Goal: Transaction & Acquisition: Purchase product/service

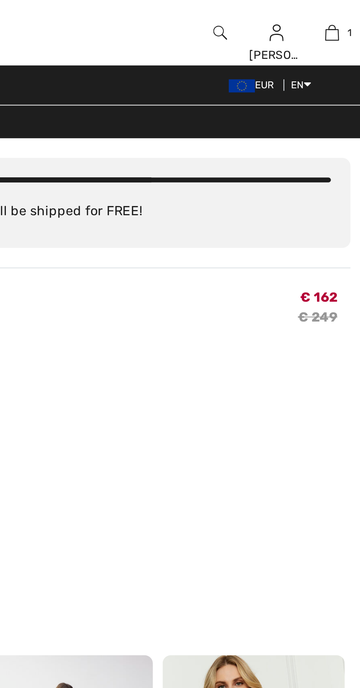
click at [342, 132] on span "€ 162" at bounding box center [341, 133] width 17 height 10
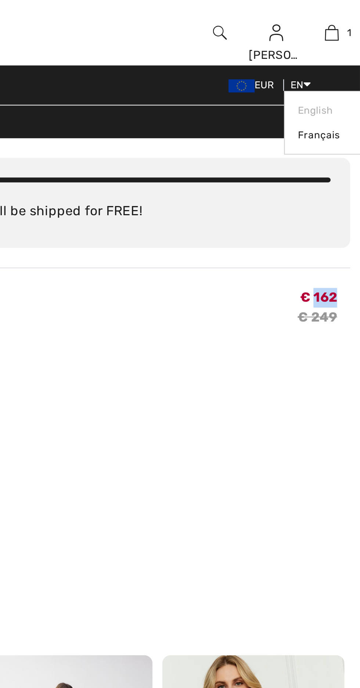
click at [336, 38] on icon at bounding box center [336, 37] width 3 height 5
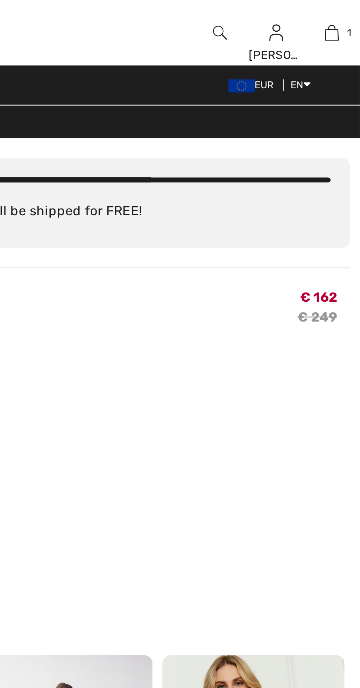
click at [299, 114] on div "You are only € 0.00 away from FREE SHIPPING! Continue Shopping > Congratulation…" at bounding box center [179, 256] width 351 height 389
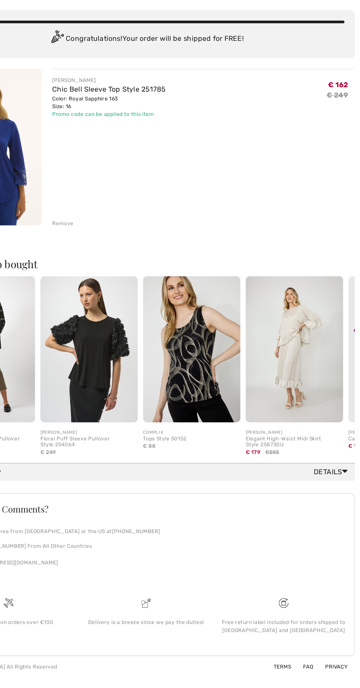
click at [337, 460] on span "Details" at bounding box center [337, 459] width 32 height 9
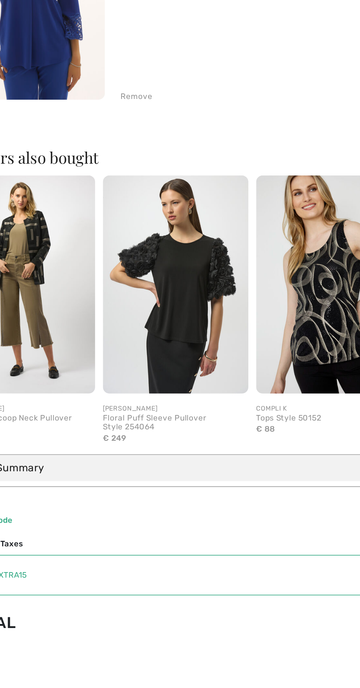
scroll to position [81, 0]
